Goal: Transaction & Acquisition: Purchase product/service

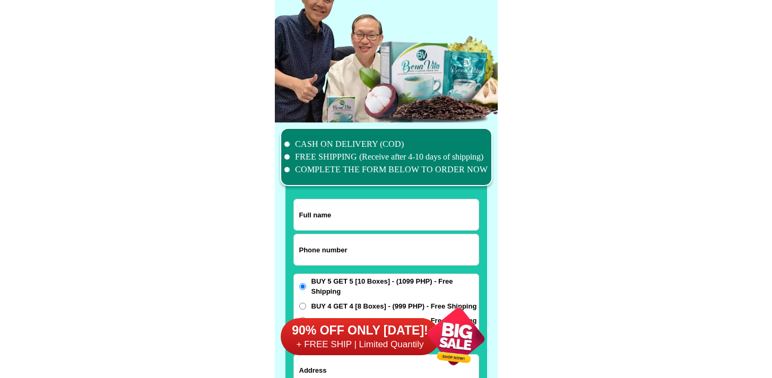
scroll to position [8247, 0]
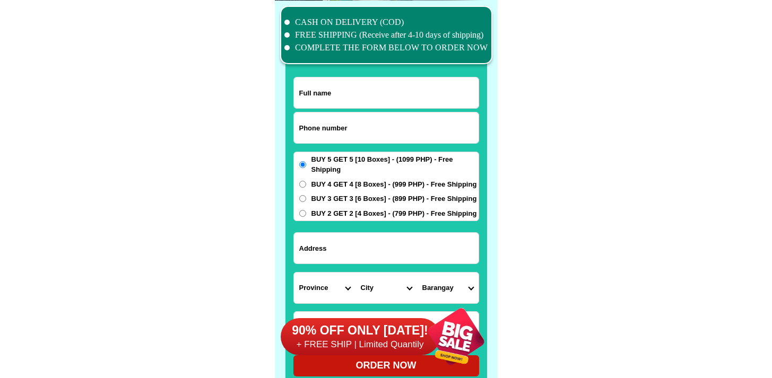
click at [357, 140] on input "Input phone_number" at bounding box center [386, 127] width 185 height 31
paste input "6309169172547"
type input "6309169172547"
click at [334, 103] on input "Input full_name" at bounding box center [386, 92] width 185 height 31
paste input "Elma renconada"
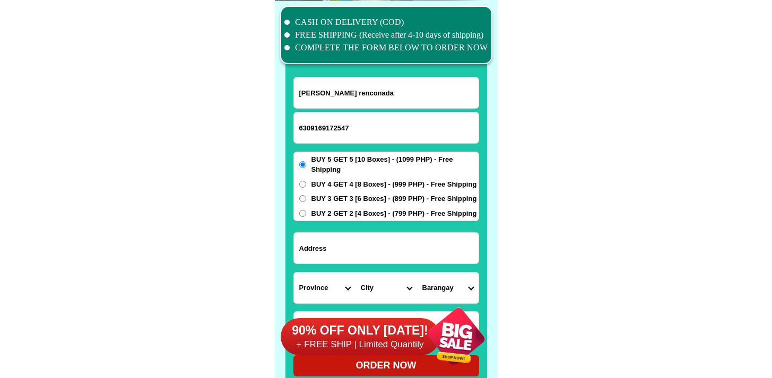
type input "Elma renconada"
click at [308, 130] on input "6309169172547" at bounding box center [386, 127] width 185 height 31
click at [312, 128] on input "639169172547" at bounding box center [386, 127] width 185 height 31
type input "639169172547"
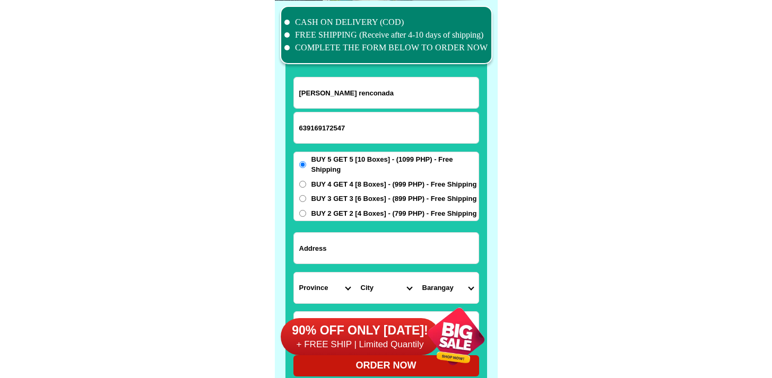
click at [340, 201] on span "BUY 3 GET 3 [6 Boxes] - (899 PHP) - Free Shipping" at bounding box center [394, 199] width 166 height 11
click at [306, 201] on input "BUY 3 GET 3 [6 Boxes] - (899 PHP) - Free Shipping" at bounding box center [302, 198] width 7 height 7
radio input "true"
click at [342, 243] on input "Input address" at bounding box center [386, 248] width 185 height 31
paste input "304A B5-L1 Ramoncita Velez cor. Apolinar Velez Sts. Apovel Subd. Bulua, Cagayan…"
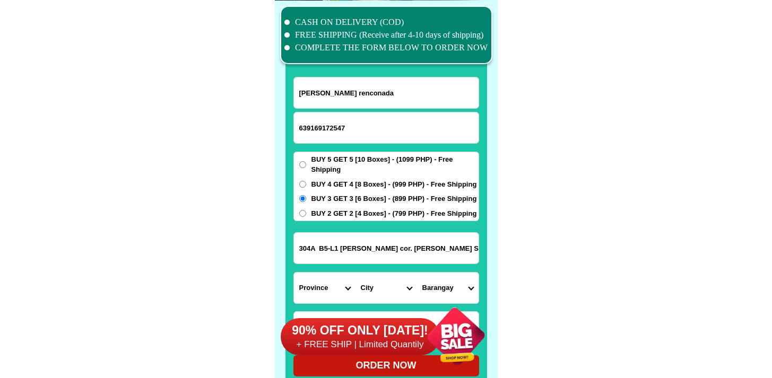
scroll to position [0, 228]
type input "304A B5-L1 Ramoncita Velez cor. Apolinar Velez Sts. Apovel Subd. Bulua, Cagayan…"
click at [330, 273] on select "Province Abra Agusan-del-norte Agusan-del-sur Aklan Albay Antique Apayao Aurora…" at bounding box center [325, 288] width 62 height 31
select select "63_386"
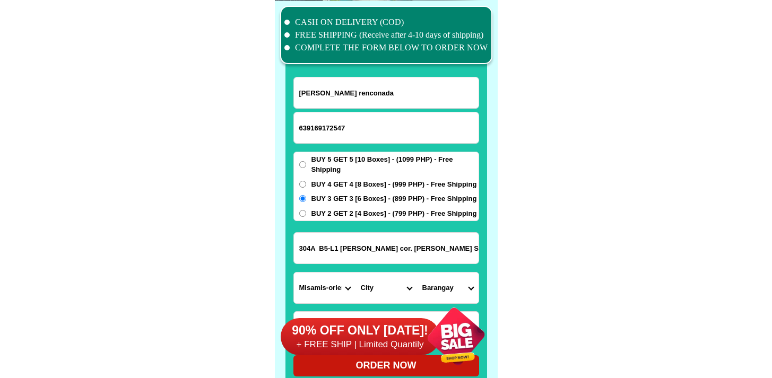
click at [294, 273] on select "Province Abra Agusan-del-norte Agusan-del-sur Aklan Albay Antique Apayao Aurora…" at bounding box center [325, 288] width 62 height 31
click at [420, 245] on input "304A B5-L1 Ramoncita Velez cor. Apolinar Velez Sts. Apovel Subd. Bulua, Cagayan…" at bounding box center [386, 248] width 185 height 31
drag, startPoint x: 344, startPoint y: 240, endPoint x: 597, endPoint y: 252, distance: 253.3
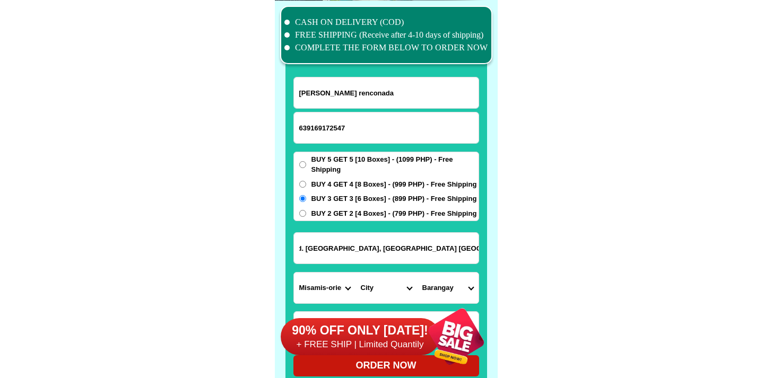
click at [384, 285] on select "City Alubijid Balingasag Balingoan Binuangan Cagayan-de-oro-city El-salvador-ci…" at bounding box center [386, 288] width 62 height 31
select select "63_386807"
click at [355, 273] on select "City Alubijid Balingasag Balingoan Binuangan Cagayan-de-oro-city El-salvador-ci…" at bounding box center [386, 288] width 62 height 31
click at [440, 258] on input "304A B5-L1 Ramoncita Velez cor. Apolinar Velez Sts. Apovel Subd. Bulua, Cagayan…" at bounding box center [386, 248] width 185 height 31
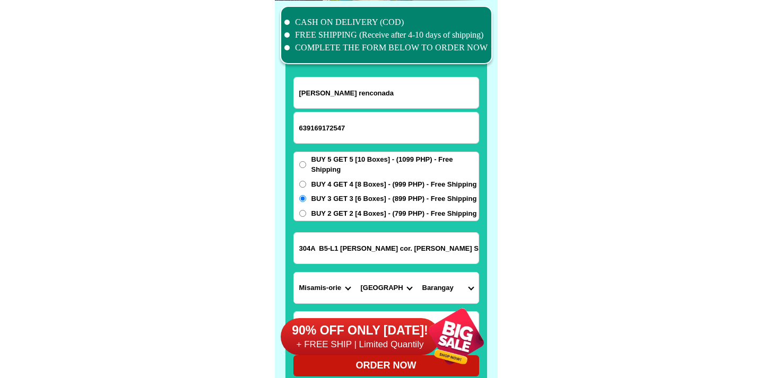
click at [405, 252] on input "304A B5-L1 Ramoncita Velez cor. Apolinar Velez Sts. Apovel Subd. Bulua, Cagayan…" at bounding box center [386, 248] width 185 height 31
drag, startPoint x: 363, startPoint y: 245, endPoint x: 601, endPoint y: 261, distance: 238.2
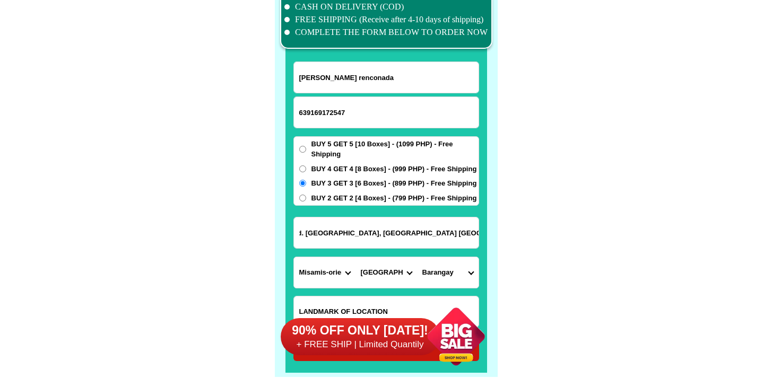
scroll to position [8263, 0]
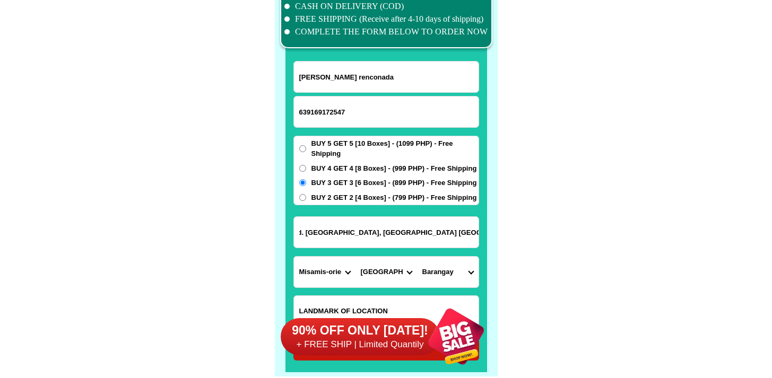
click at [351, 227] on input "304A B5-L1 Ramoncita Velez cor. Apolinar Velez Sts. Apovel Subd. Bulua, Cagayan…" at bounding box center [386, 232] width 185 height 31
drag, startPoint x: 359, startPoint y: 231, endPoint x: 327, endPoint y: 233, distance: 31.4
click at [327, 233] on input "304A B5-L1 Ramoncita Velez cor. Apolinar Velez Sts. Apovel Subd. Bulua, Cagayan…" at bounding box center [386, 232] width 185 height 31
click at [441, 271] on select "Barangay Agusan Baikingon Balubal Balulang Barangay 1 (pob.) Barangay 10 (pob.)…" at bounding box center [448, 272] width 62 height 31
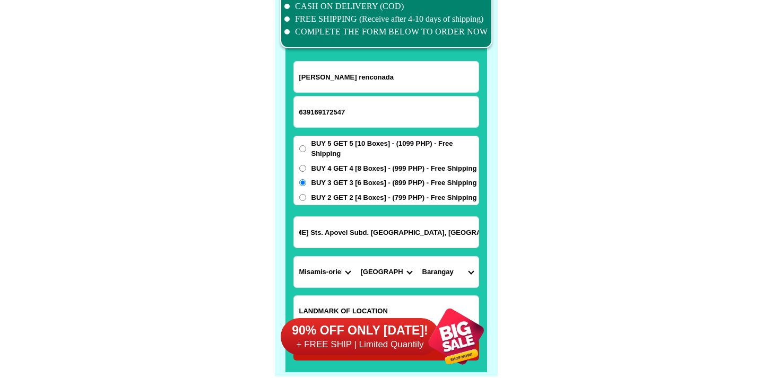
scroll to position [0, 0]
select select "63_3868077690"
click at [417, 257] on select "Barangay Agusan Baikingon Balubal Balulang Barangay 1 (pob.) Barangay 10 (pob.)…" at bounding box center [448, 272] width 62 height 31
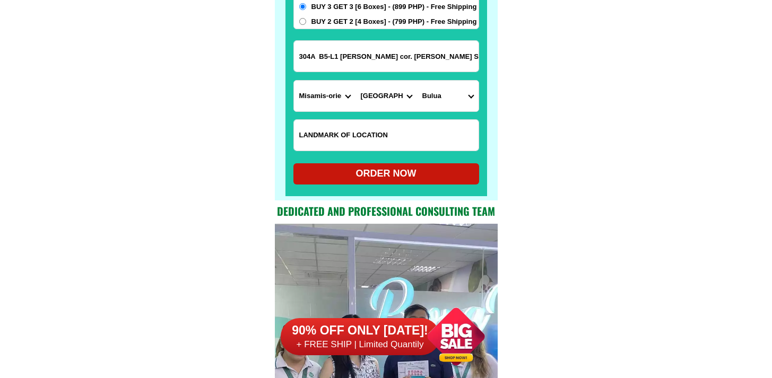
scroll to position [8471, 0]
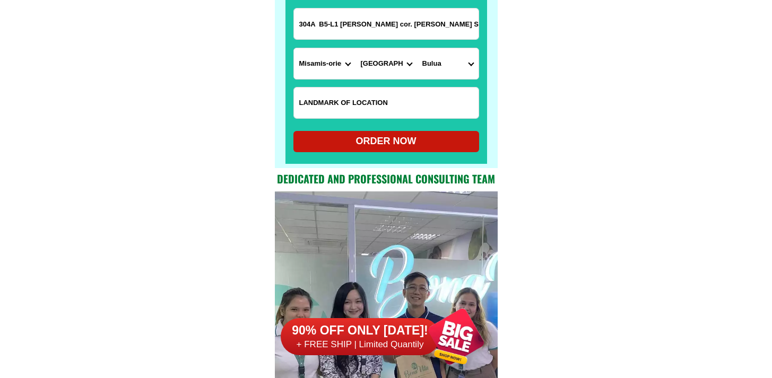
click at [396, 141] on div "ORDER NOW" at bounding box center [386, 141] width 186 height 14
radio input "true"
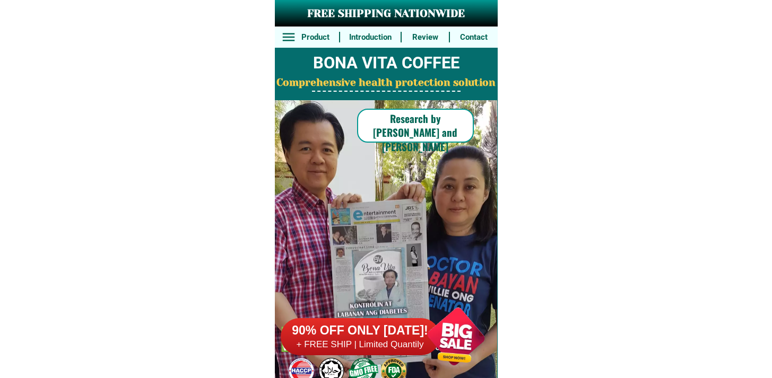
click at [317, 305] on div "90% OFF ONLY [DATE]! + FREE SHIP | Limited Quantily" at bounding box center [389, 336] width 217 height 83
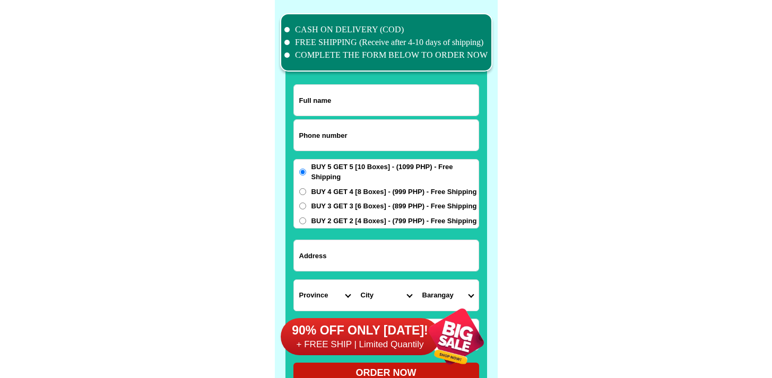
scroll to position [8247, 0]
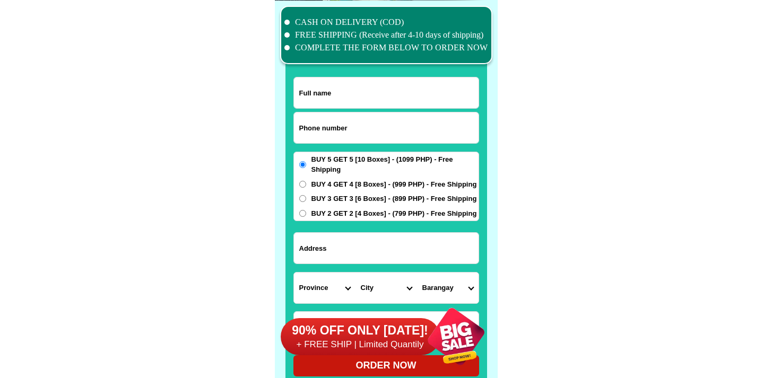
click at [331, 126] on input "Input phone_number" at bounding box center [386, 127] width 185 height 31
paste input "09637096582"
type input "09637096582"
drag, startPoint x: 331, startPoint y: 77, endPoint x: 349, endPoint y: 95, distance: 25.1
click at [334, 81] on div at bounding box center [386, 93] width 186 height 32
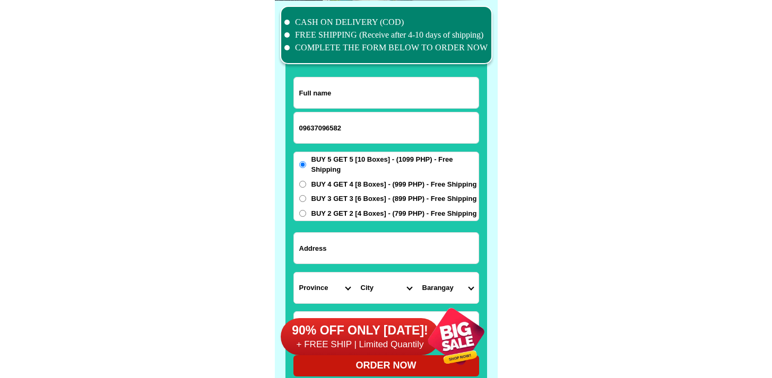
click at [349, 95] on input "Input full_name" at bounding box center [386, 92] width 185 height 31
paste input "09637096582"
click at [354, 99] on input "09637096582" at bounding box center [386, 92] width 185 height 31
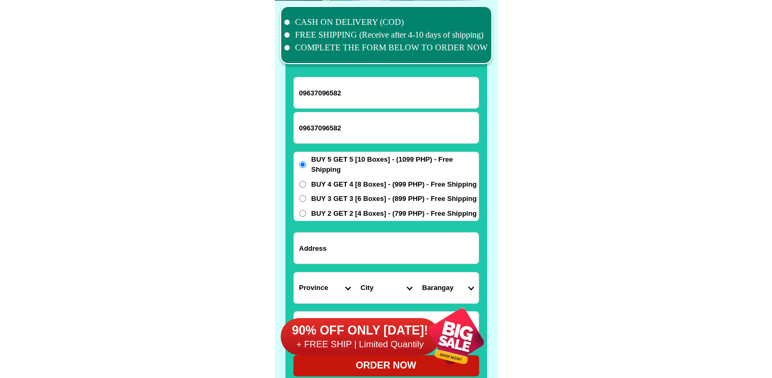
paste input "Gina Cariño"
type input "Gina Cariño"
click at [364, 256] on input "Input address" at bounding box center [386, 248] width 185 height 31
paste input "Zone 4 Balyong Tulay sabang calabanga cam, sur"
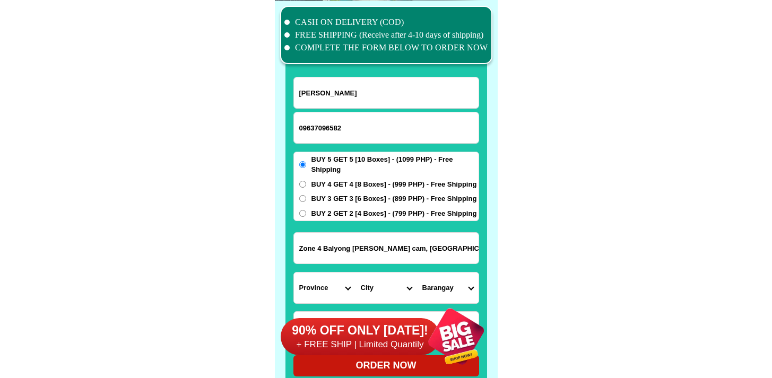
type input "Zone 4 Balyong Tulay sabang calabanga cam, sur"
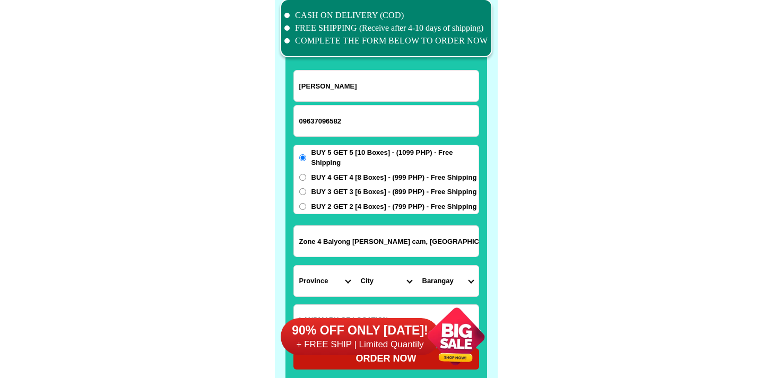
scroll to position [8266, 0]
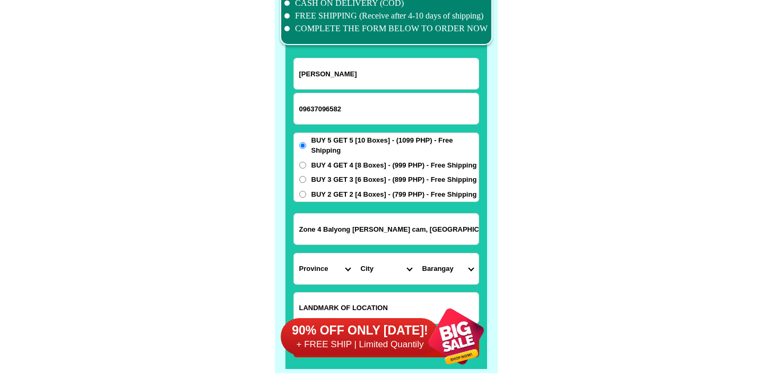
click at [328, 277] on select "Province [GEOGRAPHIC_DATA] [GEOGRAPHIC_DATA][PERSON_NAME][GEOGRAPHIC_DATA][GEOG…" at bounding box center [325, 269] width 62 height 31
select select "63_374"
click at [294, 254] on select "Province [GEOGRAPHIC_DATA] [GEOGRAPHIC_DATA][PERSON_NAME][GEOGRAPHIC_DATA][GEOG…" at bounding box center [325, 269] width 62 height 31
click at [358, 258] on select "City Baao Balatan Bombon Buhi Bula Cabusao Calabanga Camaligan Camarines-sur-ba…" at bounding box center [386, 269] width 62 height 31
select select "63_3748752"
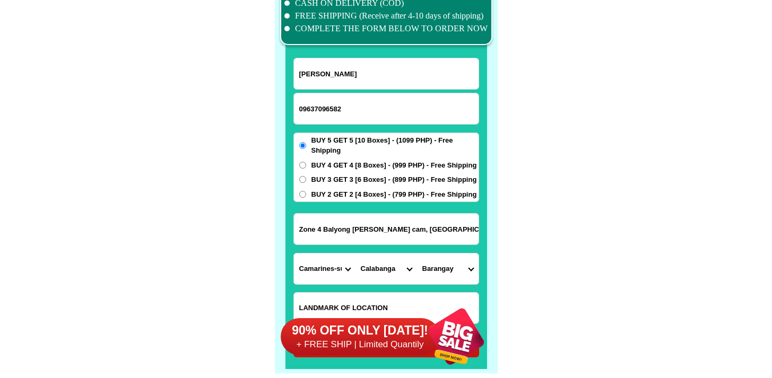
click at [355, 254] on select "City Baao Balatan Bombon Buhi Bula Cabusao Calabanga Camaligan Camarines-sur-ba…" at bounding box center [386, 269] width 62 height 31
click at [447, 272] on select "Barangay Balatasan Balombon Balongay Belen Bigaas Binaliw Binanuaanan grande Bi…" at bounding box center [448, 269] width 62 height 31
select select "63_37487529587"
click at [417, 254] on select "Barangay Balatasan Balombon Balongay Belen Bigaas Binaliw Binanuaanan grande Bi…" at bounding box center [448, 269] width 62 height 31
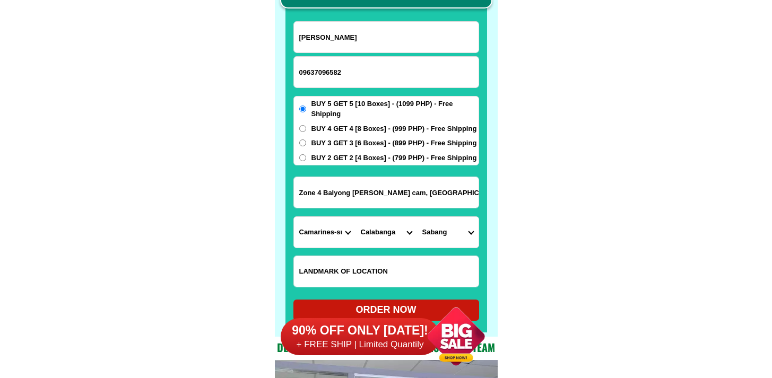
scroll to position [8395, 0]
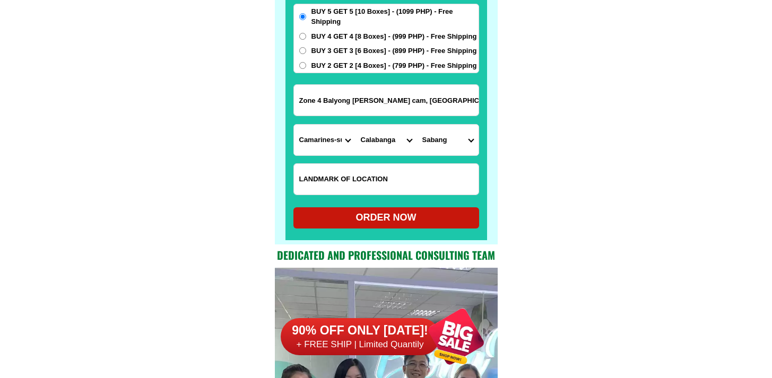
click at [390, 219] on div "ORDER NOW" at bounding box center [386, 218] width 186 height 14
radio input "true"
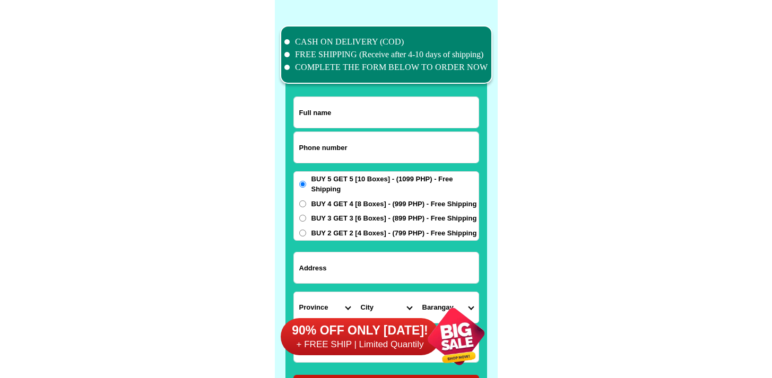
scroll to position [8247, 0]
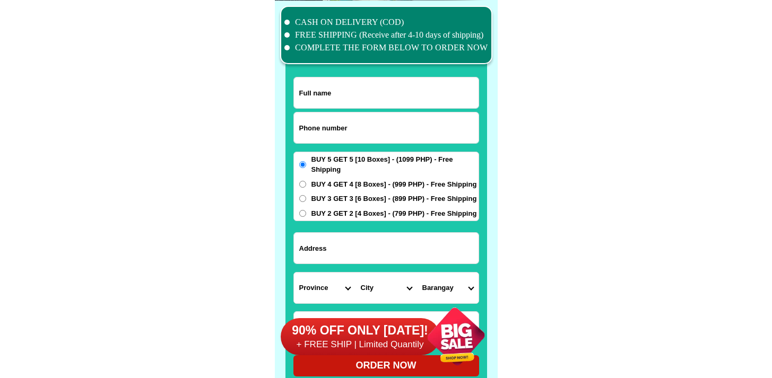
click at [350, 132] on input "Input phone_number" at bounding box center [386, 127] width 185 height 31
paste input "092850245125"
type input "092850245125"
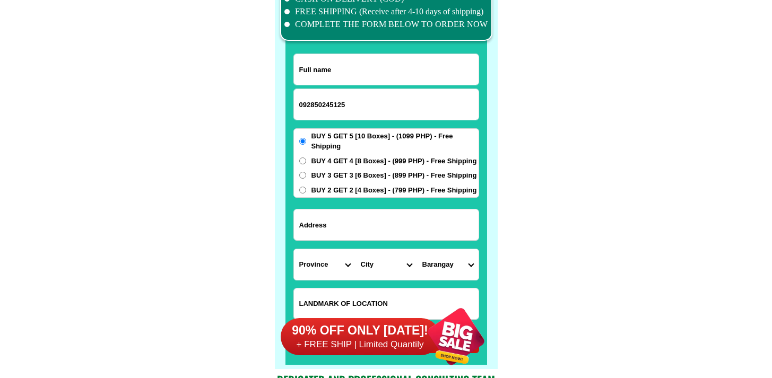
scroll to position [8281, 0]
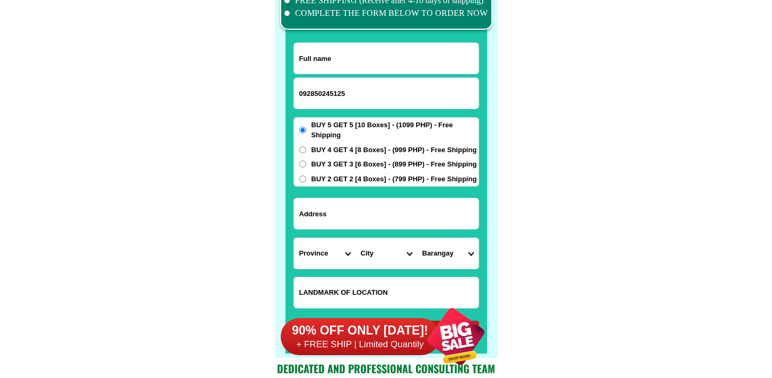
click at [353, 286] on input "Input LANDMARKOFLOCATION" at bounding box center [386, 292] width 185 height 31
paste input "Near brgy hall"
type input "Near brgy hall"
click at [362, 206] on input "Input address" at bounding box center [386, 213] width 185 height 31
click at [333, 273] on form "092850245125 ORDER NOW Province Abra Agusan-del-norte Agusan-del-sur Aklan Alba…" at bounding box center [386, 192] width 186 height 300
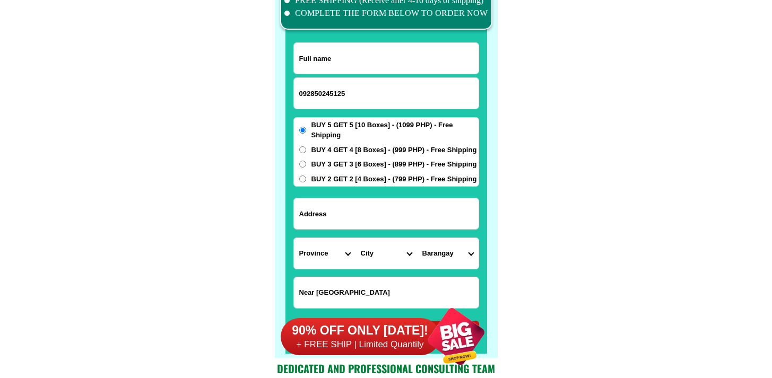
click at [353, 42] on div at bounding box center [386, 58] width 186 height 32
click at [351, 57] on input "Input full_name" at bounding box center [386, 58] width 185 height 31
paste input "A.del Rosario"
click at [338, 50] on input "A.del Rosario" at bounding box center [386, 58] width 185 height 31
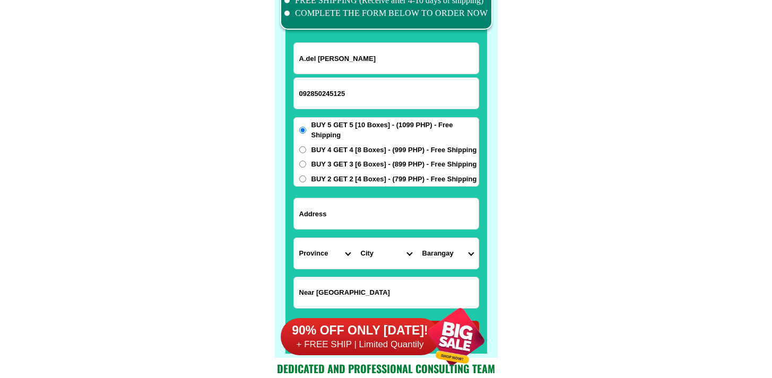
click at [338, 50] on input "A.del Rosario" at bounding box center [386, 58] width 185 height 31
paste input "dela torre evangeline"): #wi-4pcshaq0"
click at [377, 43] on input "dela torre evangeline"): #wi-4pcshaq0" at bounding box center [386, 58] width 185 height 31
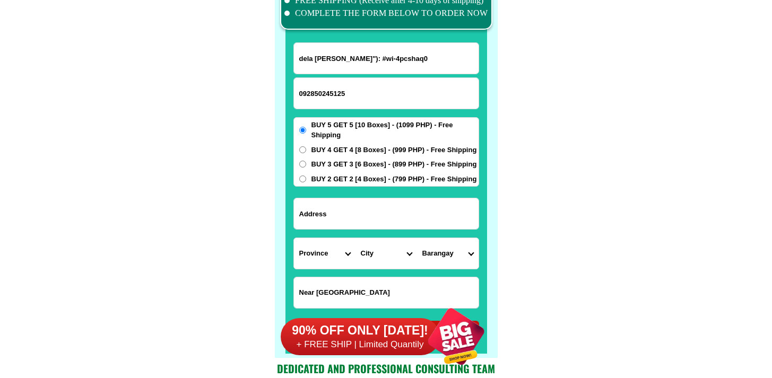
paste input "Input full_name"
type input "dela torre evangeline"
click at [396, 212] on input "Input address" at bounding box center [386, 213] width 185 height 31
paste input "A.del Rosario"
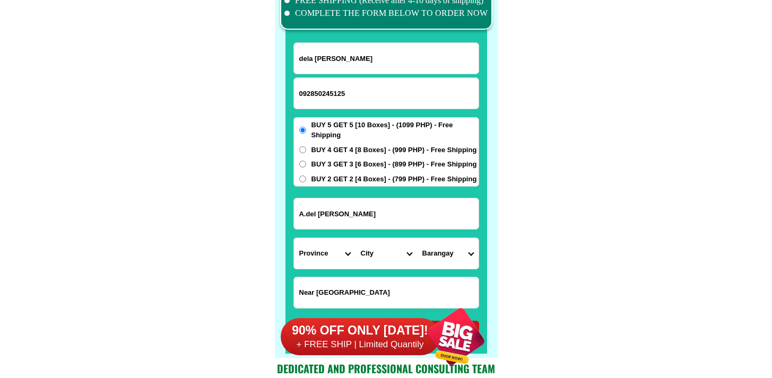
type input "A.del Rosario"
click at [336, 258] on select "Province [GEOGRAPHIC_DATA] [GEOGRAPHIC_DATA][PERSON_NAME][GEOGRAPHIC_DATA][GEOG…" at bounding box center [325, 253] width 62 height 31
select select "63_1"
click at [294, 238] on select "Province [GEOGRAPHIC_DATA] [GEOGRAPHIC_DATA][PERSON_NAME][GEOGRAPHIC_DATA][GEOG…" at bounding box center [325, 253] width 62 height 31
click at [367, 234] on form "dela torre evangeline 092850245125 ORDER NOW A.del Rosario Province Abra Agusan…" at bounding box center [386, 192] width 186 height 300
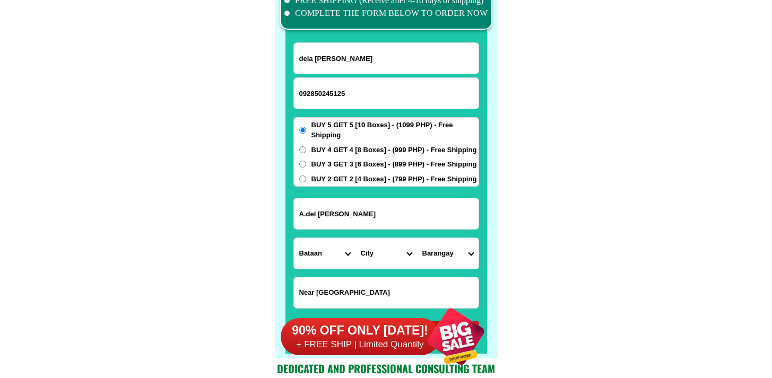
click at [390, 253] on select "City Abucay Bagac Balanga-city Bataan-morong Bataan-pilar Dinalupihan Hermosa L…" at bounding box center [386, 253] width 62 height 31
select select "63_14666"
click at [355, 238] on select "City Abucay Bagac Balanga-city Bataan-morong Bataan-pilar Dinalupihan Hermosa L…" at bounding box center [386, 253] width 62 height 31
click at [457, 272] on form "dela torre evangeline 092850245125 ORDER NOW A.del Rosario Province Abra Agusan…" at bounding box center [386, 192] width 186 height 300
click at [456, 260] on select "Barangay Bagong silang Bagumbayan Cabog-cabog Camacho Cataning Central Cupang n…" at bounding box center [448, 253] width 62 height 31
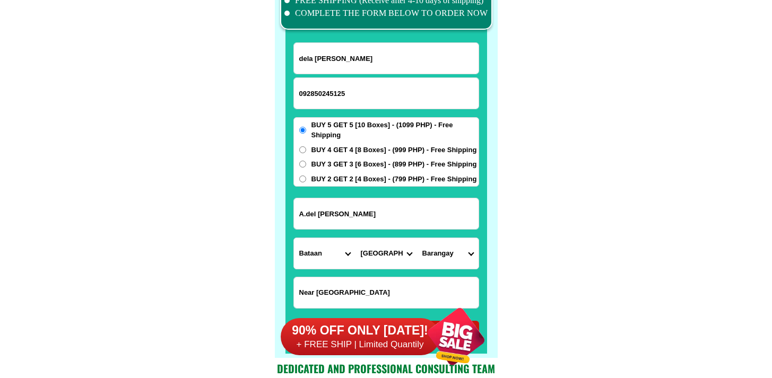
select select "63_1466625499"
click at [417, 238] on select "Barangay Bagong silang Bagumbayan Cabog-cabog Camacho Cataning Central Cupang n…" at bounding box center [448, 253] width 62 height 31
click at [455, 250] on select "Barangay Bagong silang Bagumbayan Cabog-cabog Camacho Cataning Central Cupang n…" at bounding box center [448, 253] width 62 height 31
click at [417, 238] on select "Barangay Bagong silang Bagumbayan Cabog-cabog Camacho Cataning Central Cupang n…" at bounding box center [448, 253] width 62 height 31
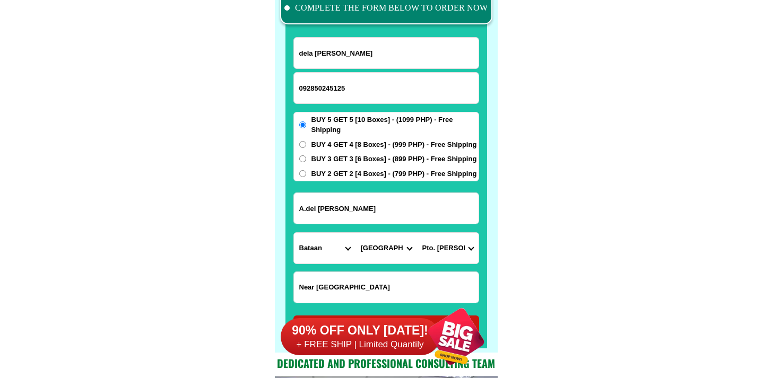
scroll to position [8371, 0]
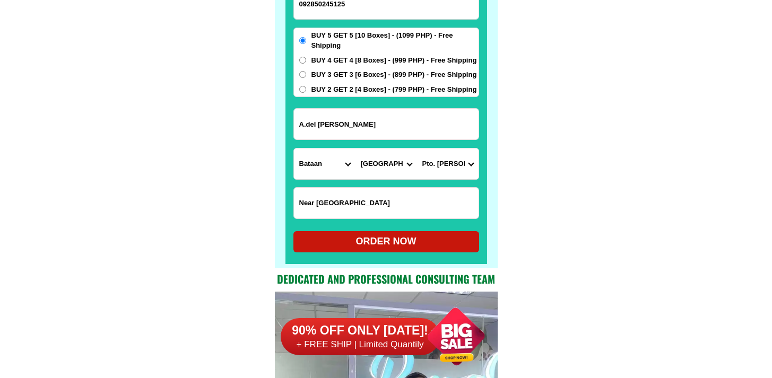
click at [392, 241] on div "ORDER NOW" at bounding box center [386, 241] width 186 height 14
radio input "true"
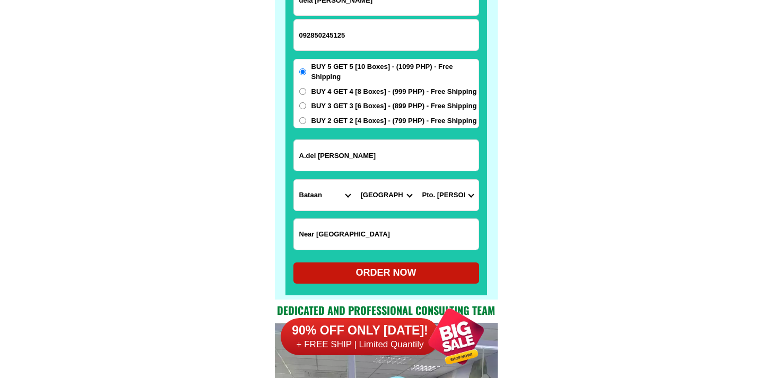
scroll to position [8339, 0]
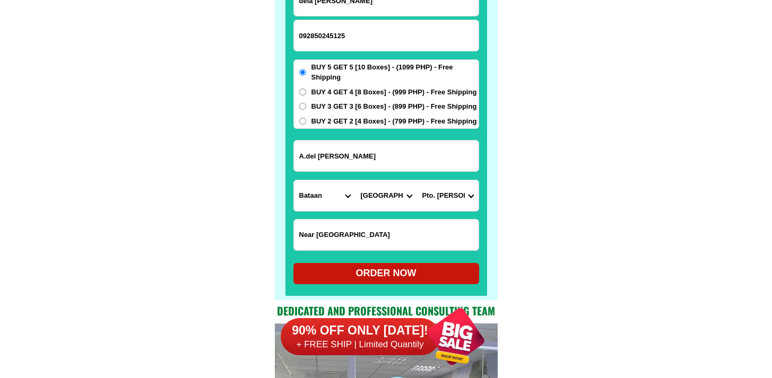
click at [309, 34] on input "092850245125" at bounding box center [386, 35] width 185 height 31
click at [324, 34] on input "092850245125" at bounding box center [386, 35] width 185 height 31
click at [334, 45] on input "092850245125" at bounding box center [386, 35] width 185 height 31
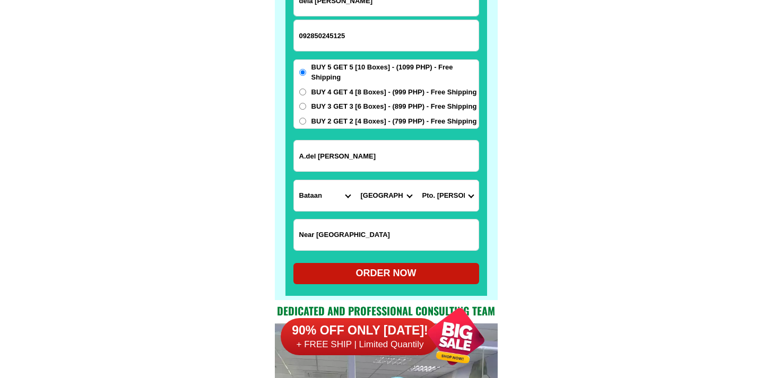
paste input "Input phone_number"
type input "09285024512"
click at [383, 273] on div "ORDER NOW" at bounding box center [386, 273] width 186 height 14
radio input "true"
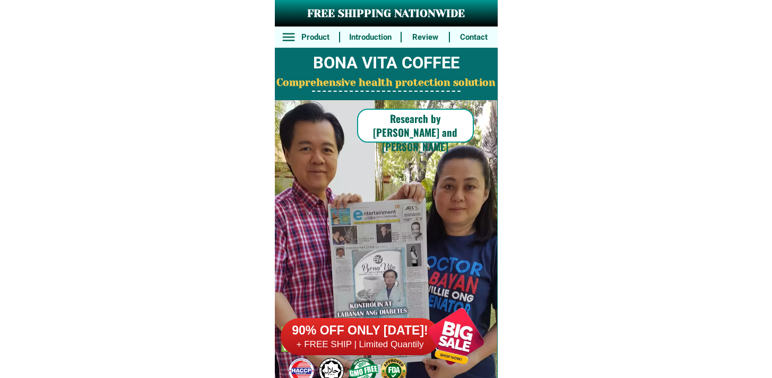
click at [375, 356] on div "90% OFF ONLY [DATE]! + FREE SHIP | Limited Quantily" at bounding box center [389, 336] width 217 height 83
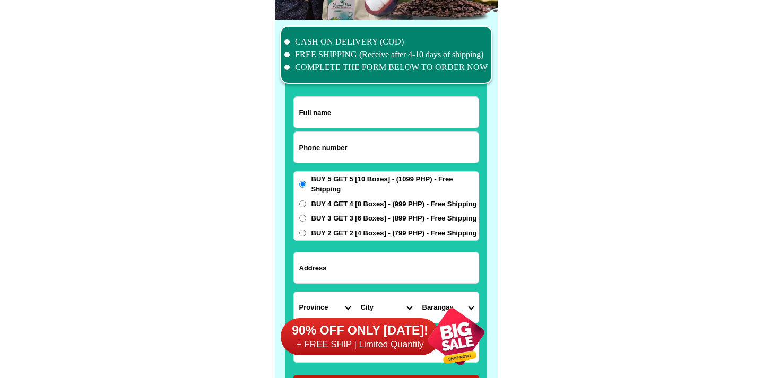
scroll to position [8247, 0]
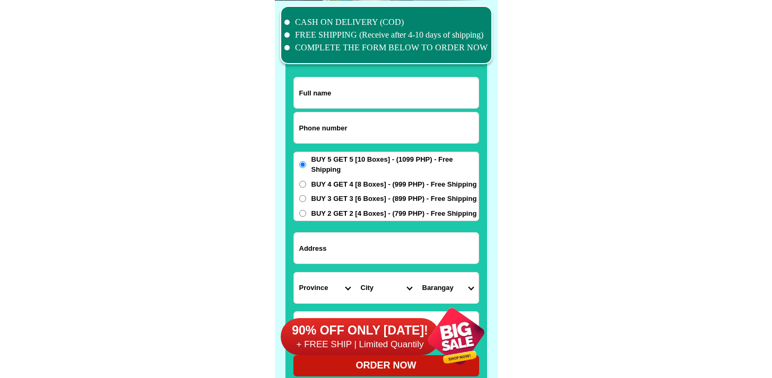
click at [365, 242] on input "Input address" at bounding box center [386, 248] width 185 height 31
paste input "33 Scout Tobias St corner Sct. Delgado St"
type input "33 Scout Tobias St corner Sct. Delgado St"
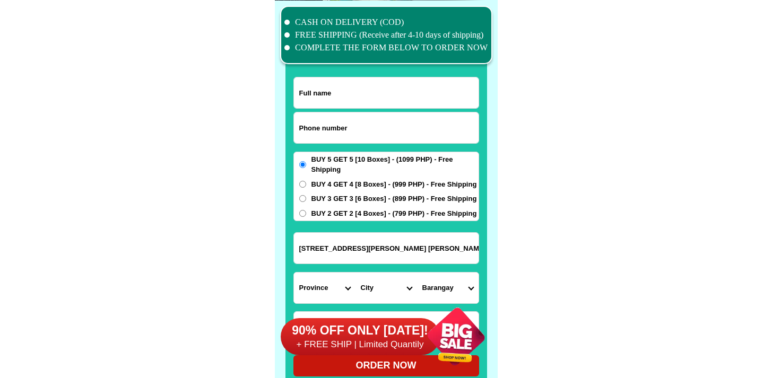
click at [360, 101] on input "Input full_name" at bounding box center [386, 92] width 185 height 31
paste input "Ma.Milagros Yao"
type input "Ma.Milagros Yao"
click at [326, 280] on select "Province Abra Agusan-del-norte Agusan-del-sur Aklan Albay Antique Apayao Aurora…" at bounding box center [325, 288] width 62 height 31
click at [336, 288] on select "Province Abra Agusan-del-norte Agusan-del-sur Aklan Albay Antique Apayao Aurora…" at bounding box center [325, 288] width 62 height 31
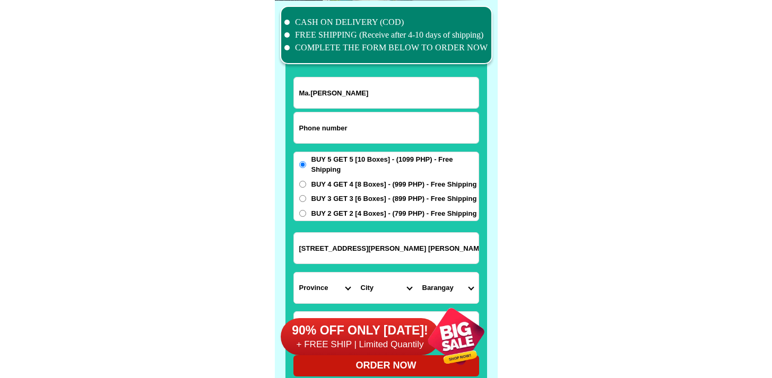
select select "63_219"
click at [294, 273] on select "Province Abra Agusan-del-norte Agusan-del-sur Aklan Albay Antique Apayao Aurora…" at bounding box center [325, 288] width 62 height 31
click at [386, 285] on select "City Binondo CALOOCAN Ermita Intramuros Las-pinas Makati Malabon-city Malate Ma…" at bounding box center [386, 288] width 62 height 31
select select "63_2194070"
click at [355, 273] on select "City Binondo CALOOCAN Ermita Intramuros Las-pinas Makati Malabon-city Malate Ma…" at bounding box center [386, 288] width 62 height 31
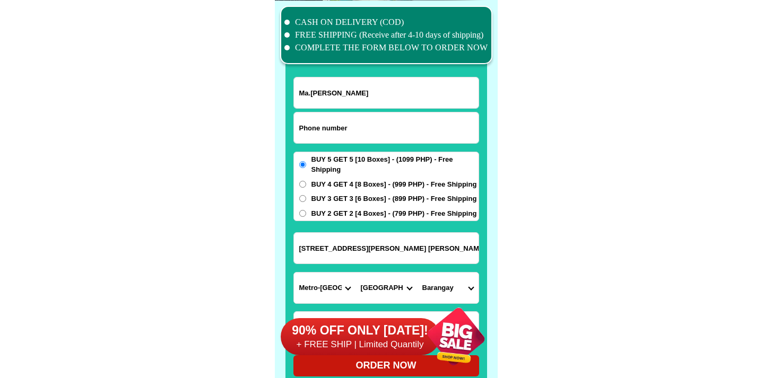
click at [450, 295] on div at bounding box center [455, 336] width 83 height 83
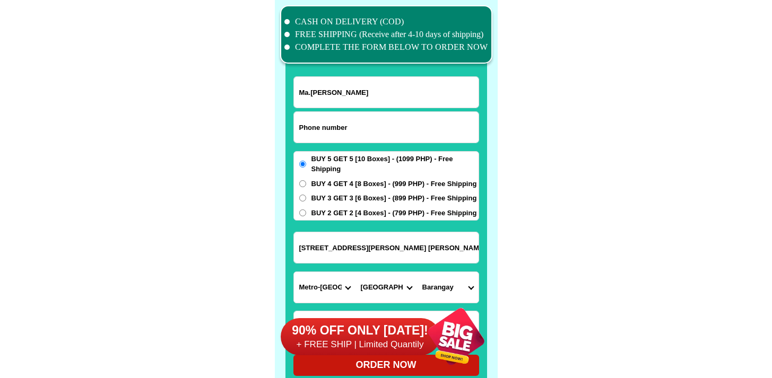
click at [450, 284] on select "Barangay Alicia Amihan Apolonio samson Aurora Baesa Bagbag Bago bantay Bagong l…" at bounding box center [448, 287] width 62 height 31
select select "63_21940703976"
click at [417, 272] on select "Barangay Alicia Amihan Apolonio samson Aurora Baesa Bagbag Bago bantay Bagong l…" at bounding box center [448, 287] width 62 height 31
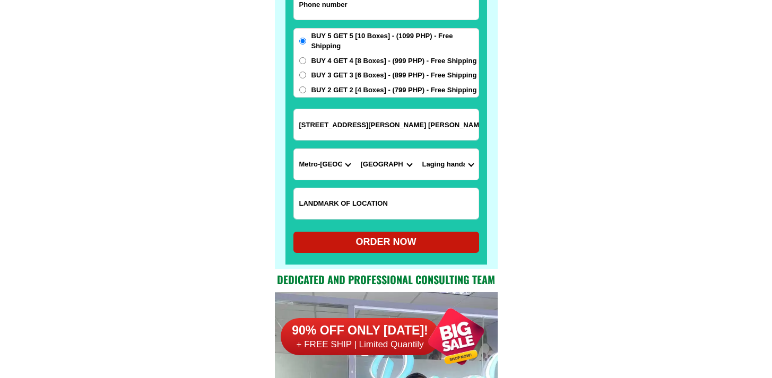
click at [412, 239] on div "ORDER NOW" at bounding box center [386, 242] width 186 height 14
radio input "true"
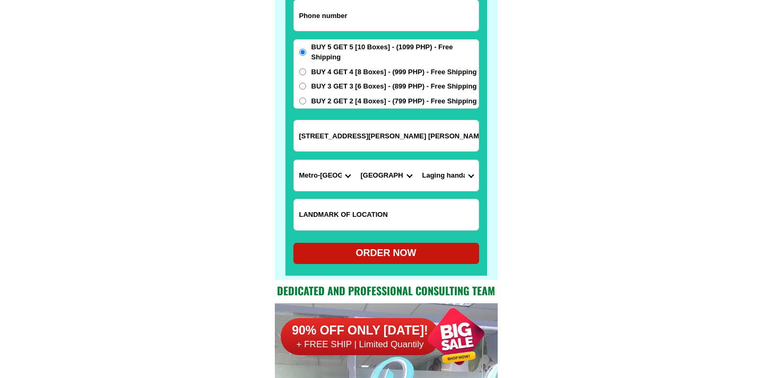
click at [330, 24] on input "Input phone_number" at bounding box center [386, 15] width 185 height 31
click at [352, 26] on input "Input phone_number" at bounding box center [386, 15] width 185 height 31
paste input "09171746193"
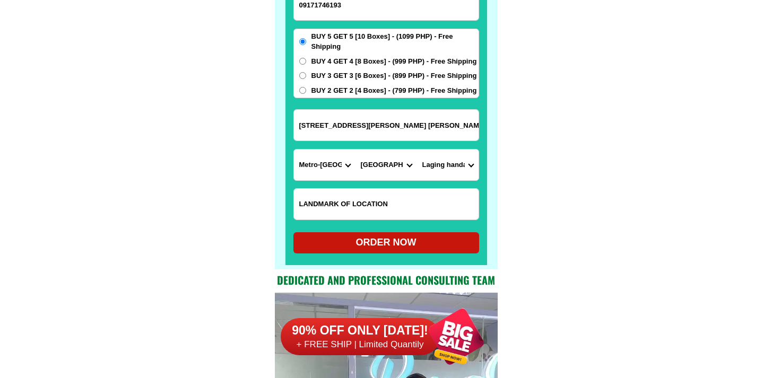
scroll to position [8384, 0]
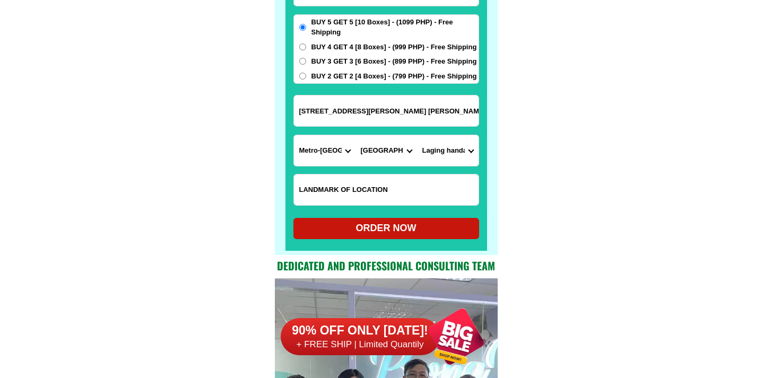
type input "09171746193"
click at [387, 227] on div "ORDER NOW" at bounding box center [386, 228] width 186 height 14
radio input "true"
